Goal: Transaction & Acquisition: Purchase product/service

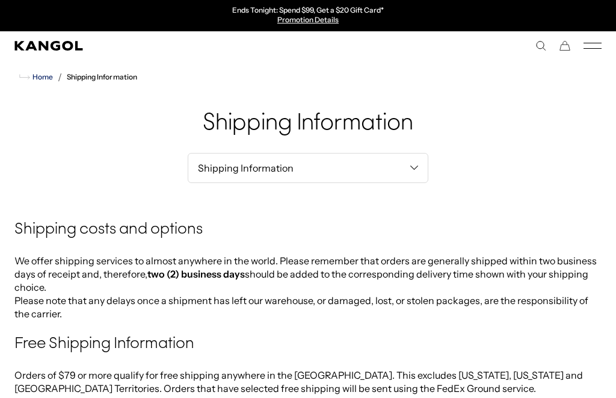
click at [42, 73] on span "Home" at bounding box center [41, 77] width 23 height 8
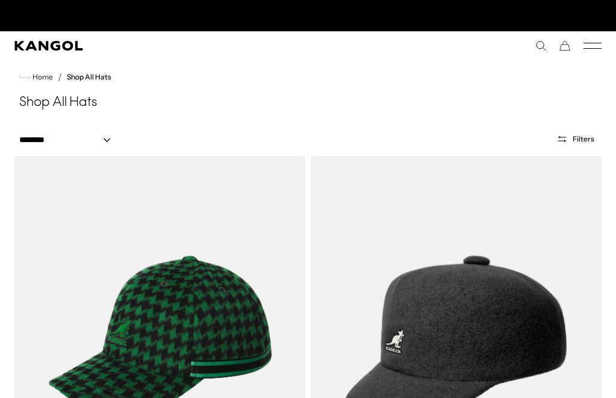
scroll to position [0, 248]
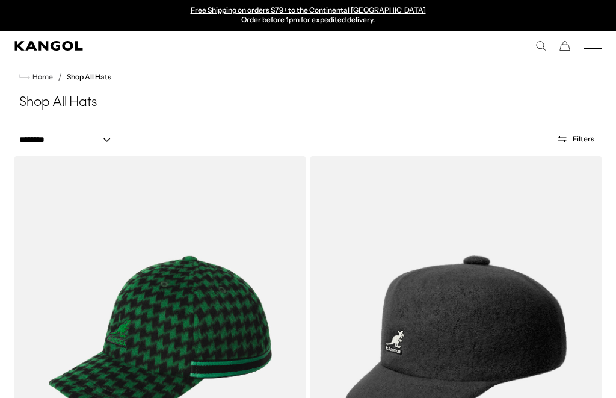
click at [573, 140] on span "Filters" at bounding box center [584, 139] width 22 height 8
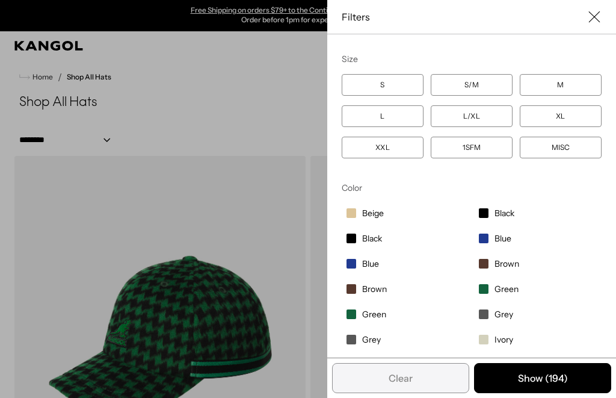
scroll to position [0, 0]
click at [389, 80] on label "S" at bounding box center [383, 85] width 82 height 22
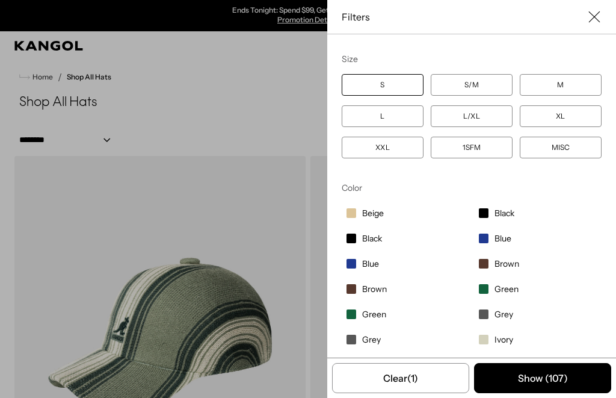
click at [387, 86] on label "S" at bounding box center [383, 85] width 82 height 22
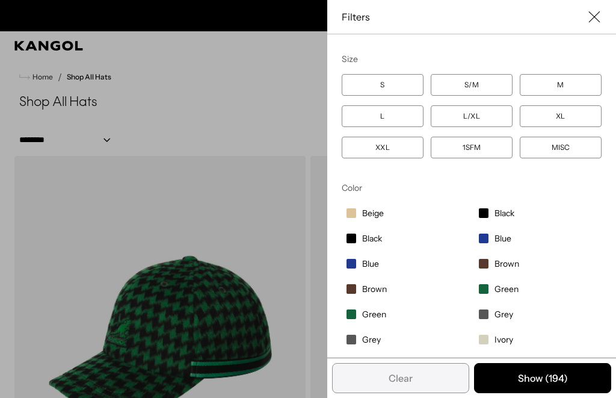
scroll to position [0, 248]
click at [390, 78] on label "S" at bounding box center [383, 85] width 82 height 22
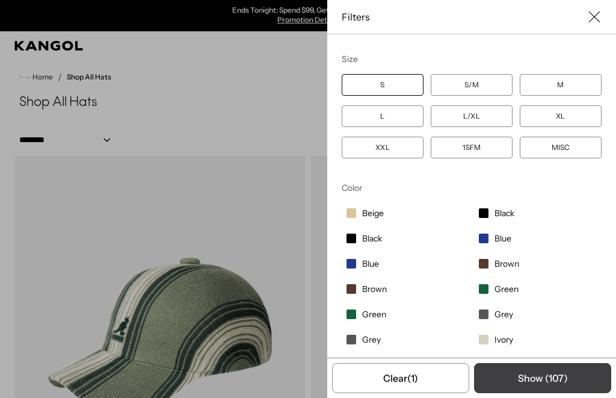
click at [577, 375] on button "Show ( 107 )" at bounding box center [542, 378] width 137 height 30
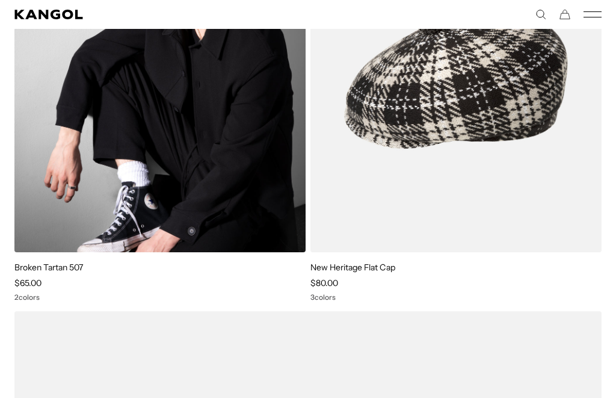
click at [208, 134] on img at bounding box center [159, 70] width 291 height 366
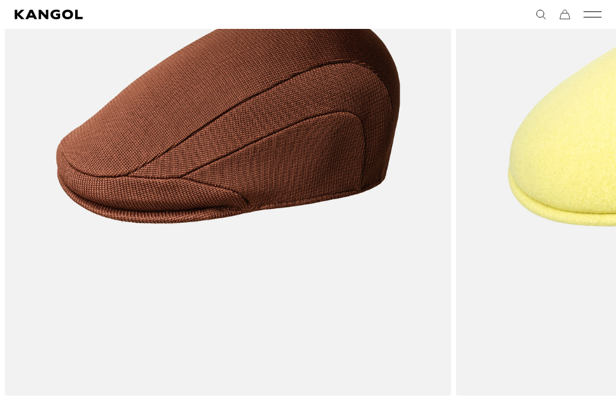
scroll to position [1626, 0]
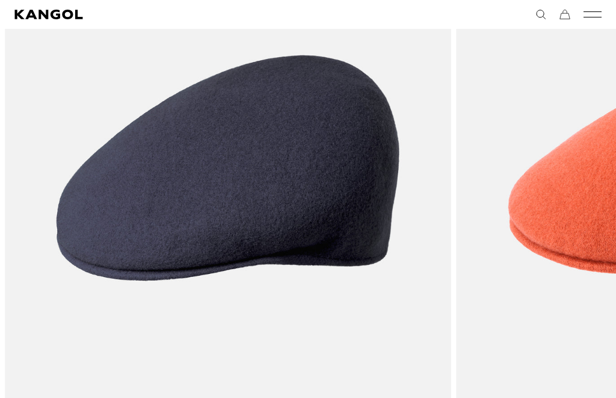
scroll to position [1596, 0]
